Goal: Task Accomplishment & Management: Use online tool/utility

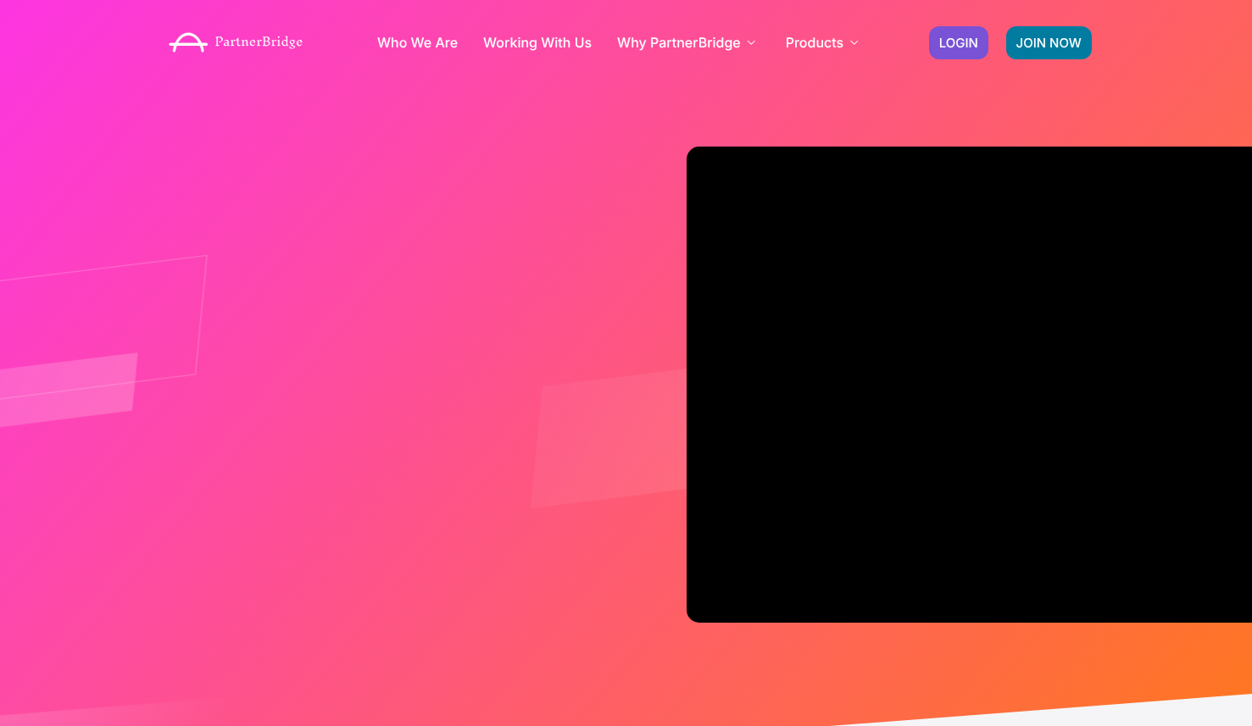
click at [970, 19] on div "JOIN NOW LOGIN" at bounding box center [1010, 43] width 181 height 50
click at [954, 41] on span "LOGIN" at bounding box center [958, 42] width 39 height 13
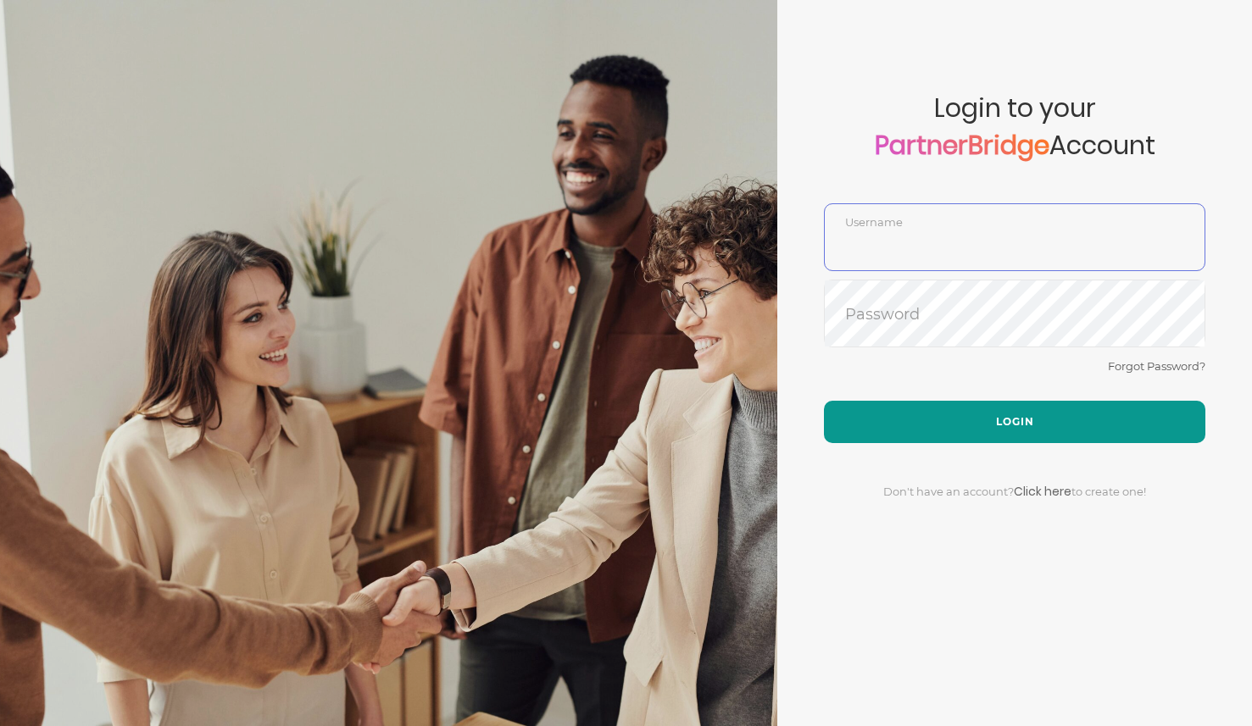
type input "DemoUser"
click at [957, 411] on button "Login" at bounding box center [1014, 422] width 381 height 42
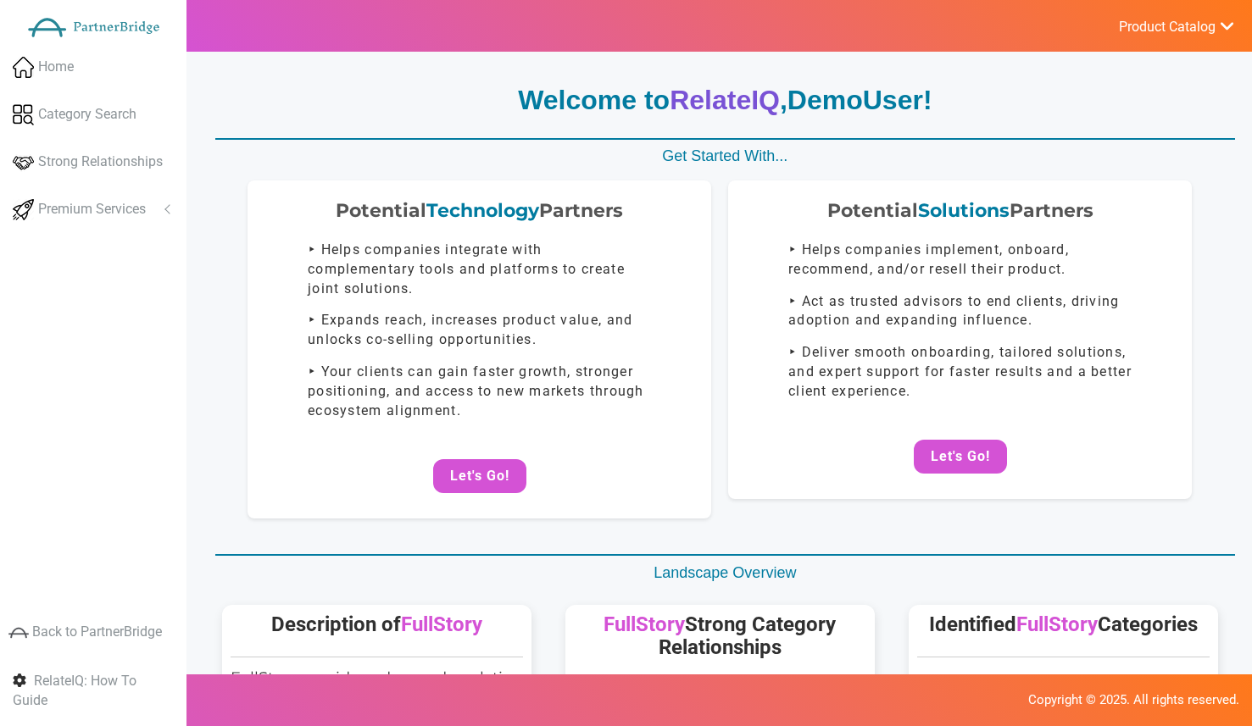
click at [1165, 12] on ul "Product Catalog RelateIQ - Premium Precision Insights - Launch DataStream - Upg…" at bounding box center [1176, 26] width 152 height 52
click at [1166, 19] on span "Product Catalog" at bounding box center [1167, 27] width 97 height 17
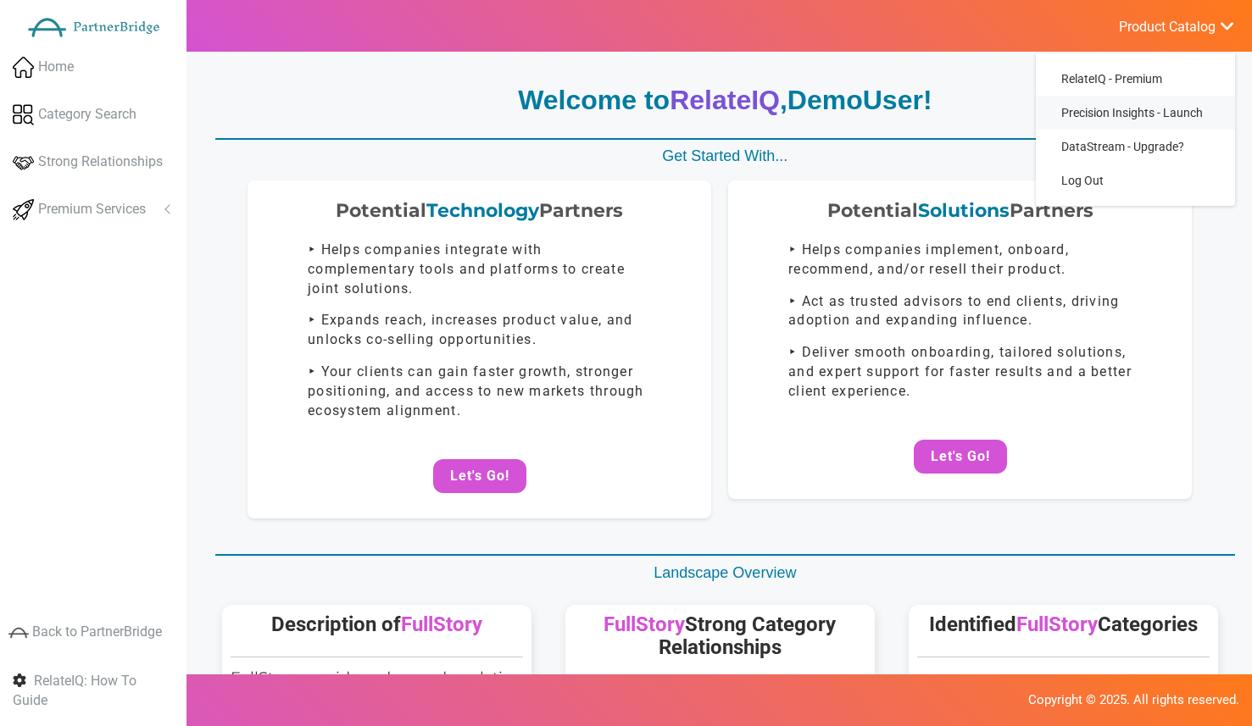
click at [1133, 111] on span "Precision Insights - Launch" at bounding box center [1132, 113] width 142 height 14
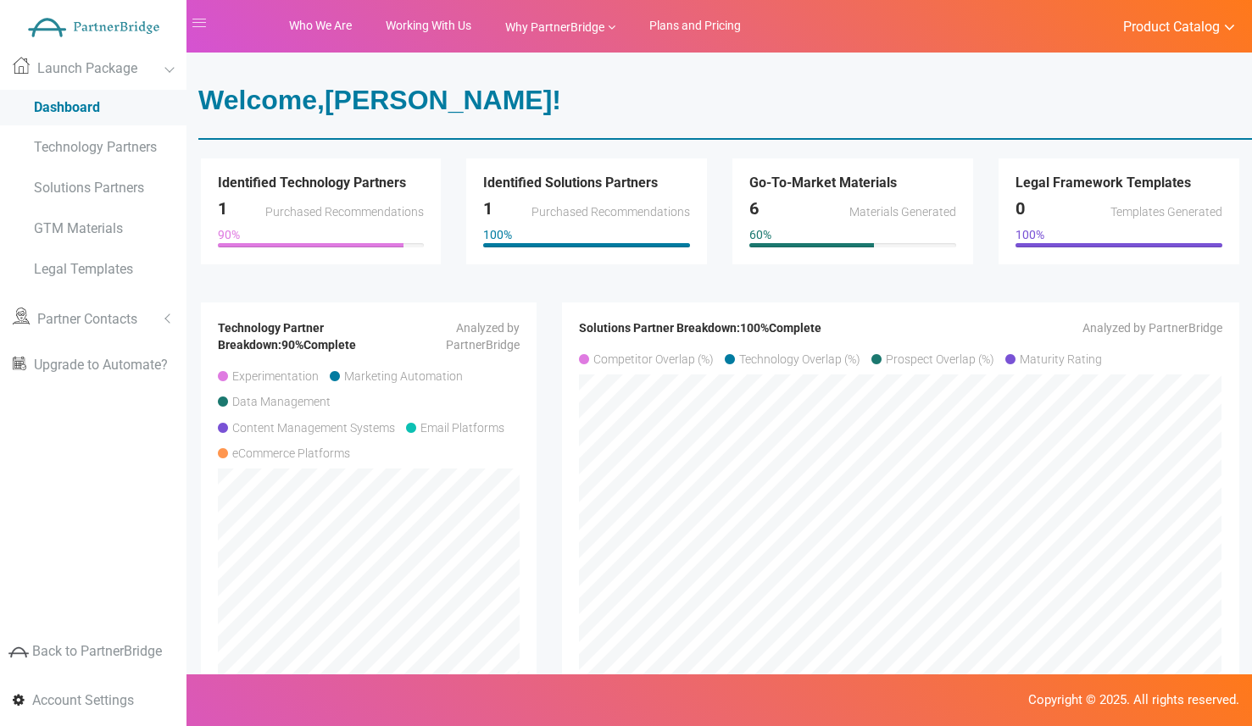
scroll to position [2, 0]
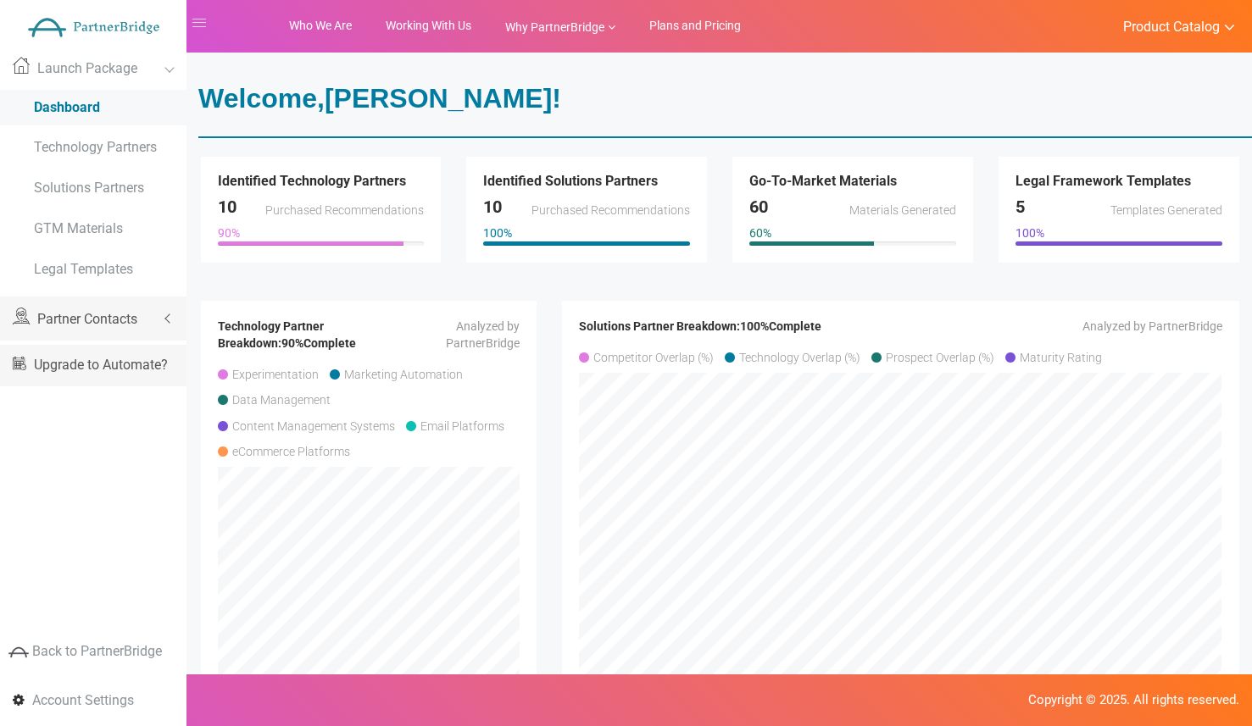
drag, startPoint x: 111, startPoint y: 308, endPoint x: 112, endPoint y: 318, distance: 9.4
click at [112, 308] on link "Partner Contacts" at bounding box center [93, 319] width 186 height 44
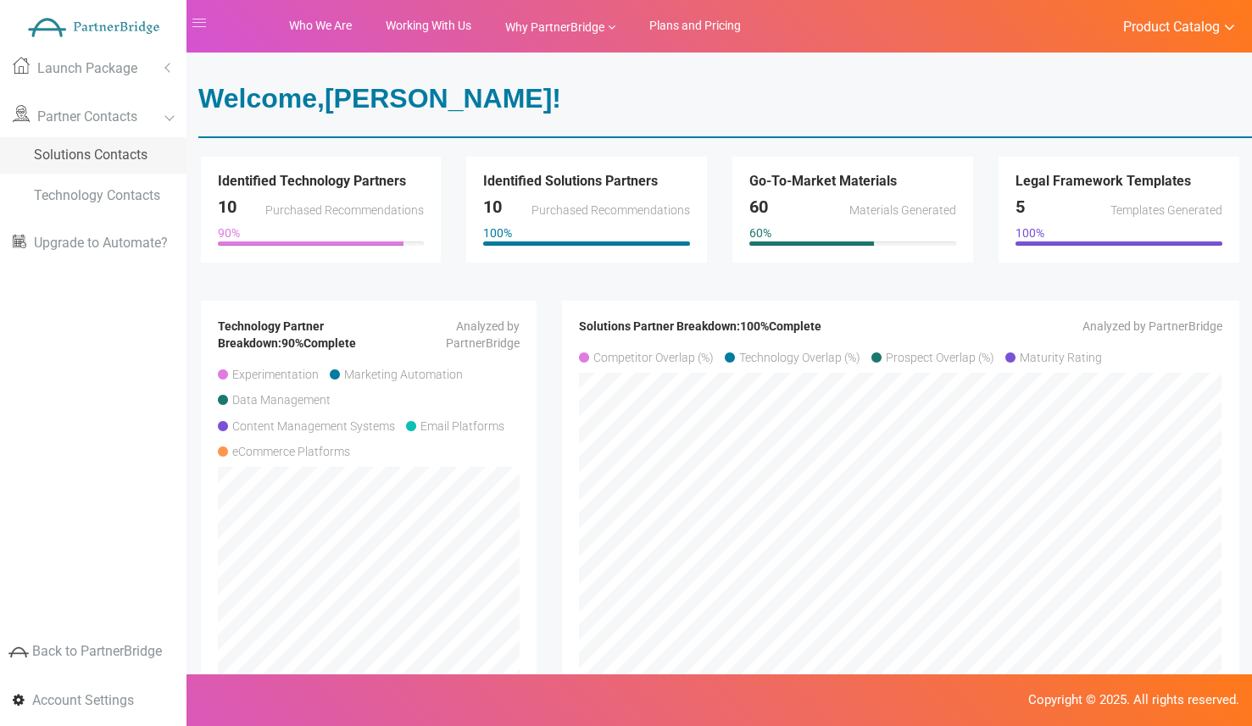
click at [114, 160] on span "Solutions Contacts" at bounding box center [91, 155] width 114 height 16
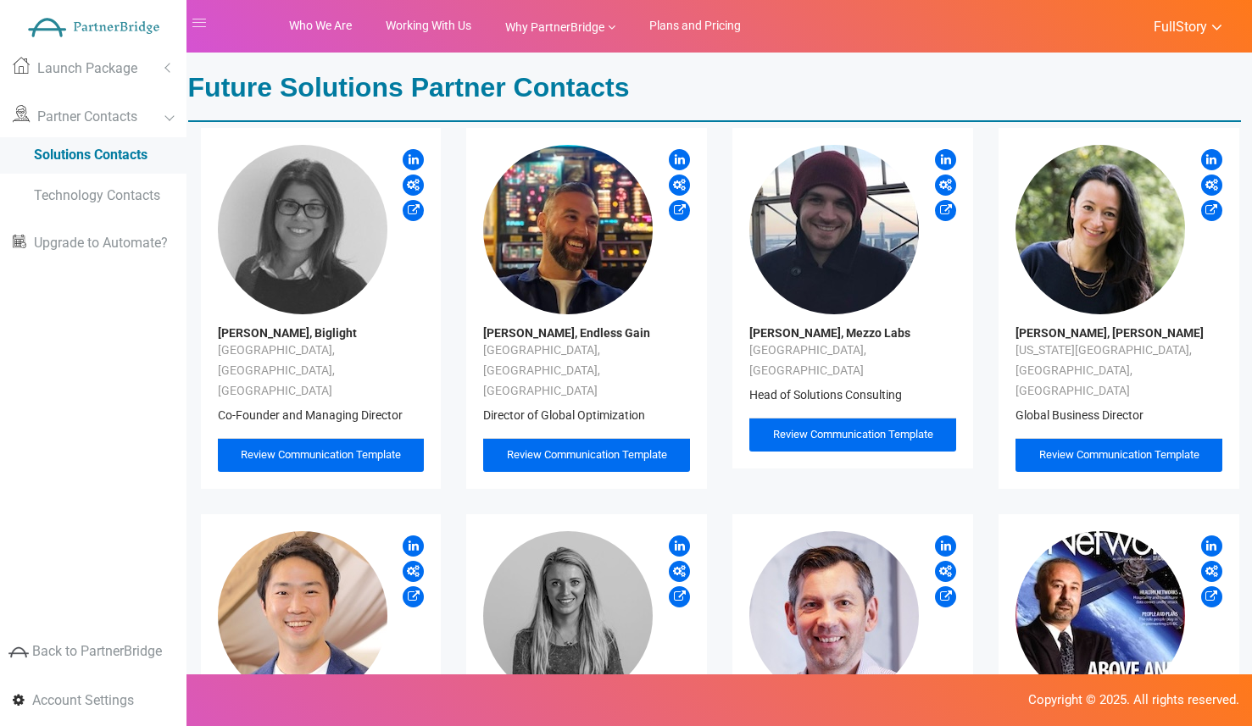
click at [681, 214] on icon at bounding box center [680, 208] width 12 height 16
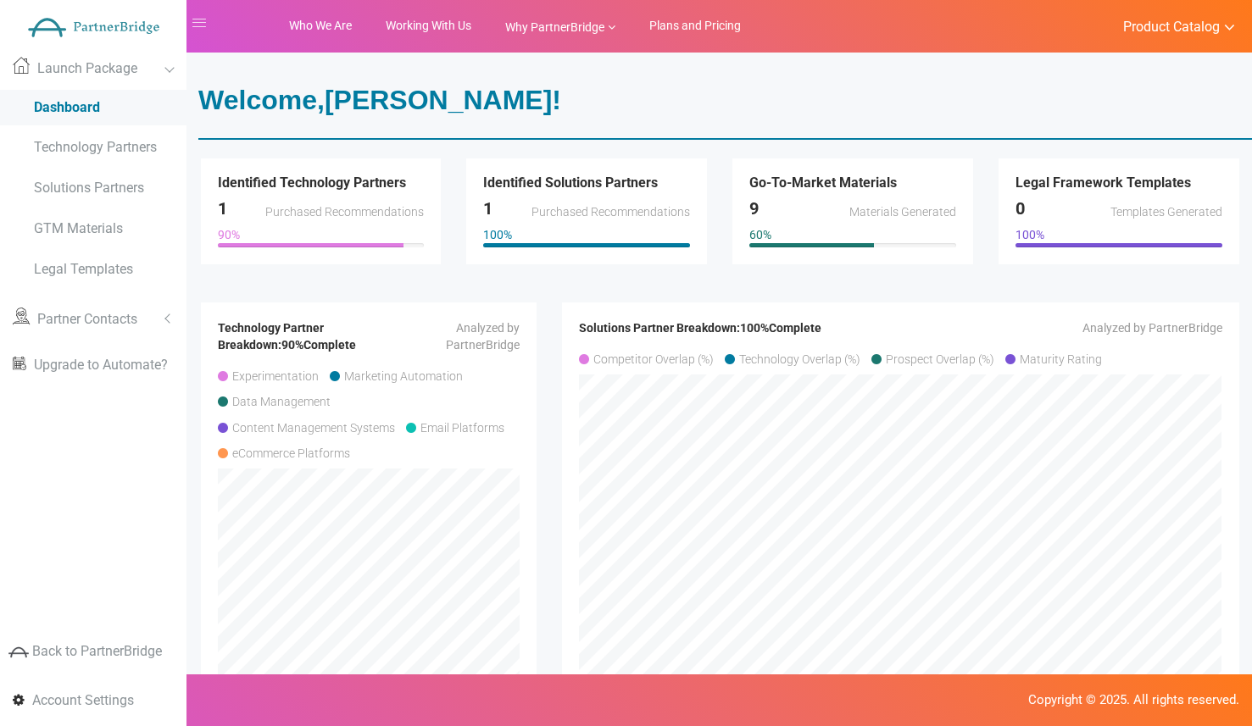
scroll to position [2, 0]
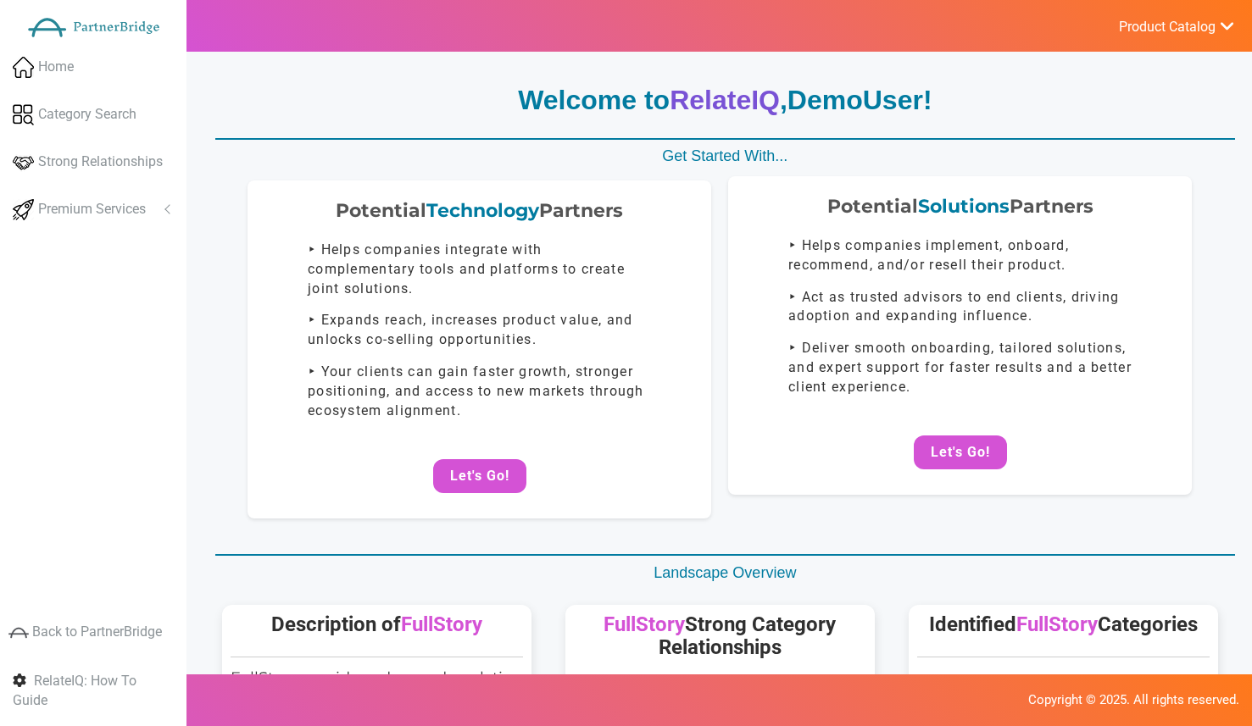
click at [973, 429] on div "Potential Solutions Partners ‣ Helps companies implement, onboard, recommend, a…" at bounding box center [960, 335] width 464 height 319
click at [979, 436] on button "Let's Go!" at bounding box center [960, 453] width 93 height 34
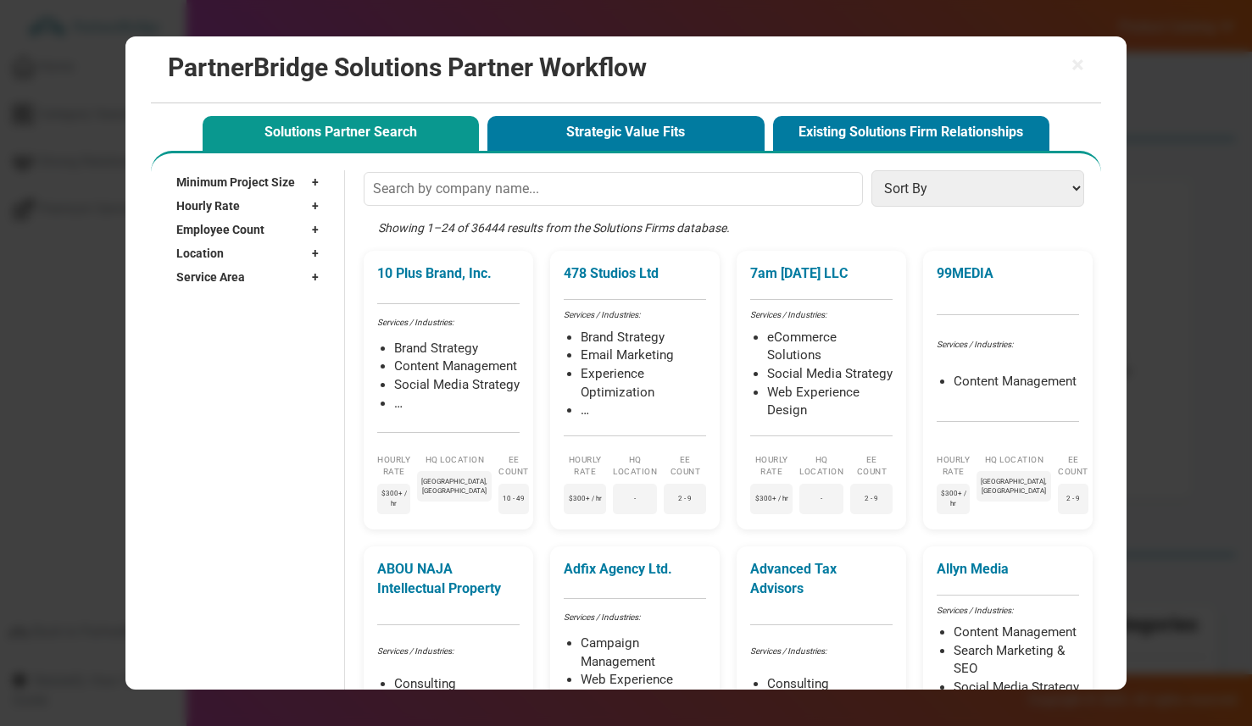
click at [579, 203] on input "text" at bounding box center [613, 189] width 499 height 34
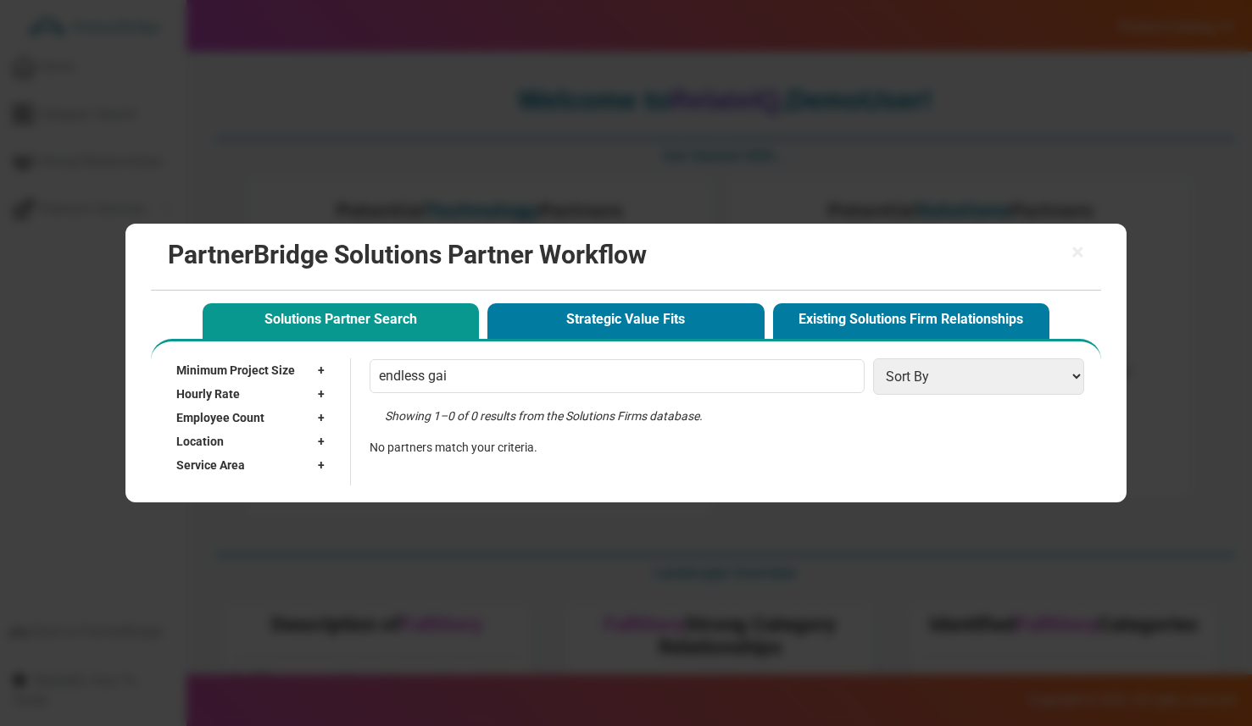
type input "endless gain"
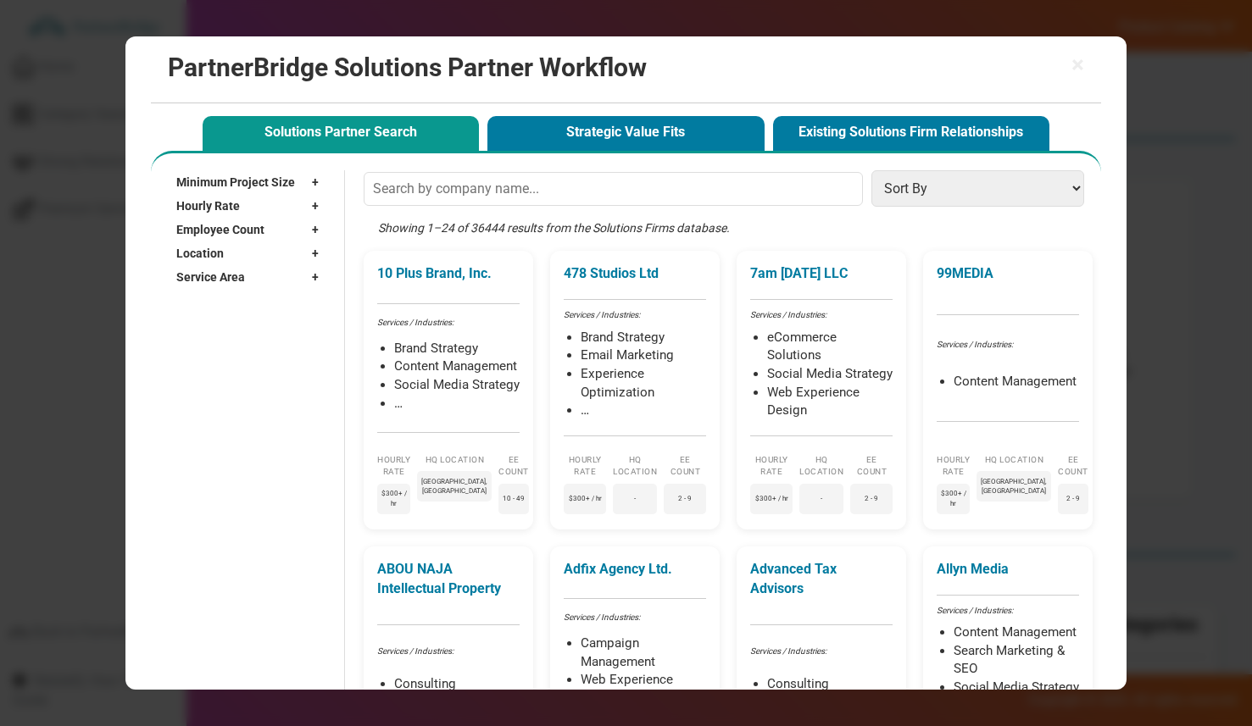
click at [1069, 63] on h2 "PartnerBridge Solutions Partner Workflow" at bounding box center [626, 67] width 917 height 28
click at [1092, 69] on div "× PartnerBridge Solutions Partner Workflow" at bounding box center [626, 69] width 951 height 67
click at [1083, 65] on span "×" at bounding box center [1077, 65] width 13 height 24
